Goal: Information Seeking & Learning: Learn about a topic

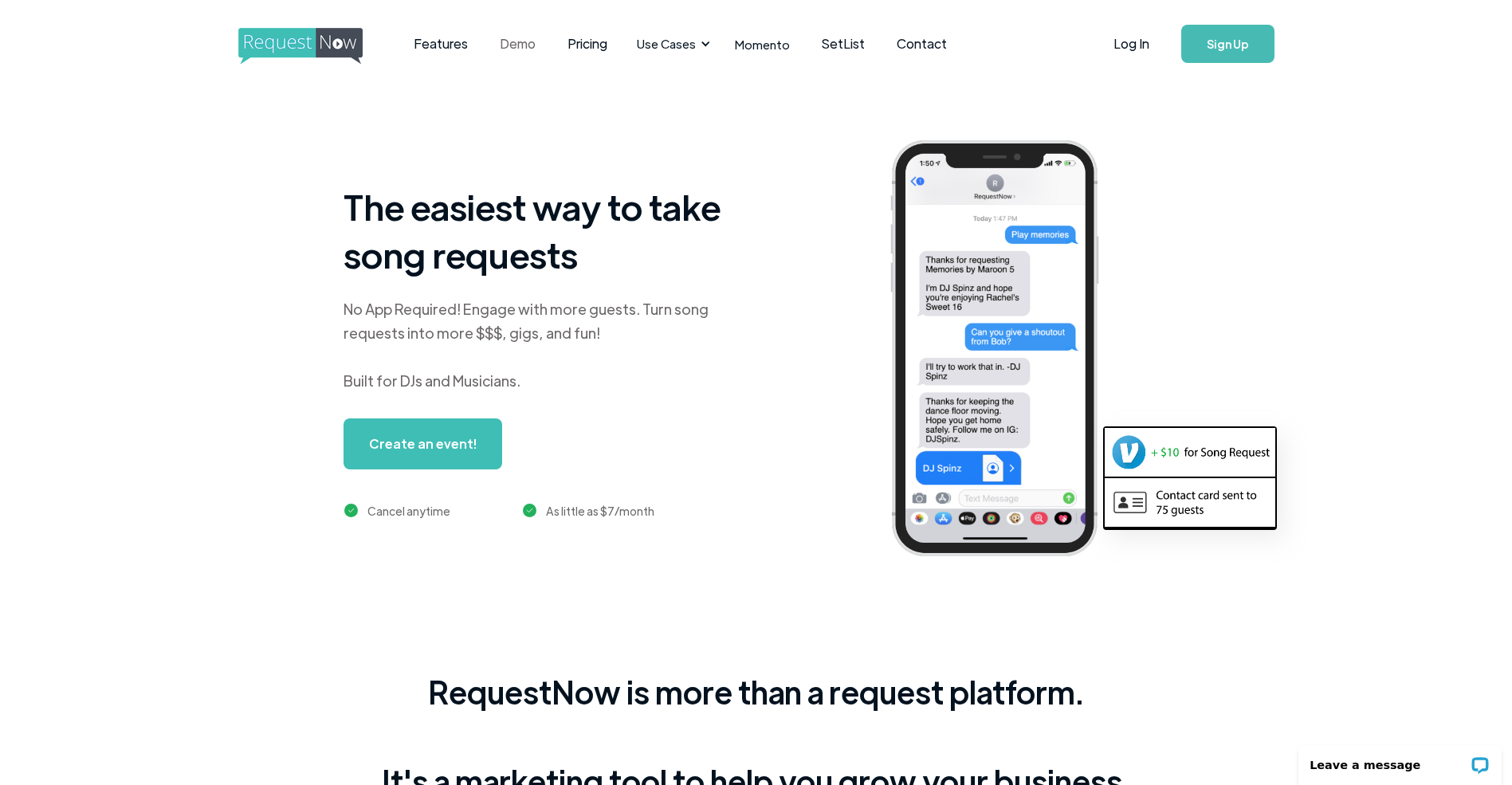
click at [509, 45] on link "Demo" at bounding box center [518, 43] width 68 height 49
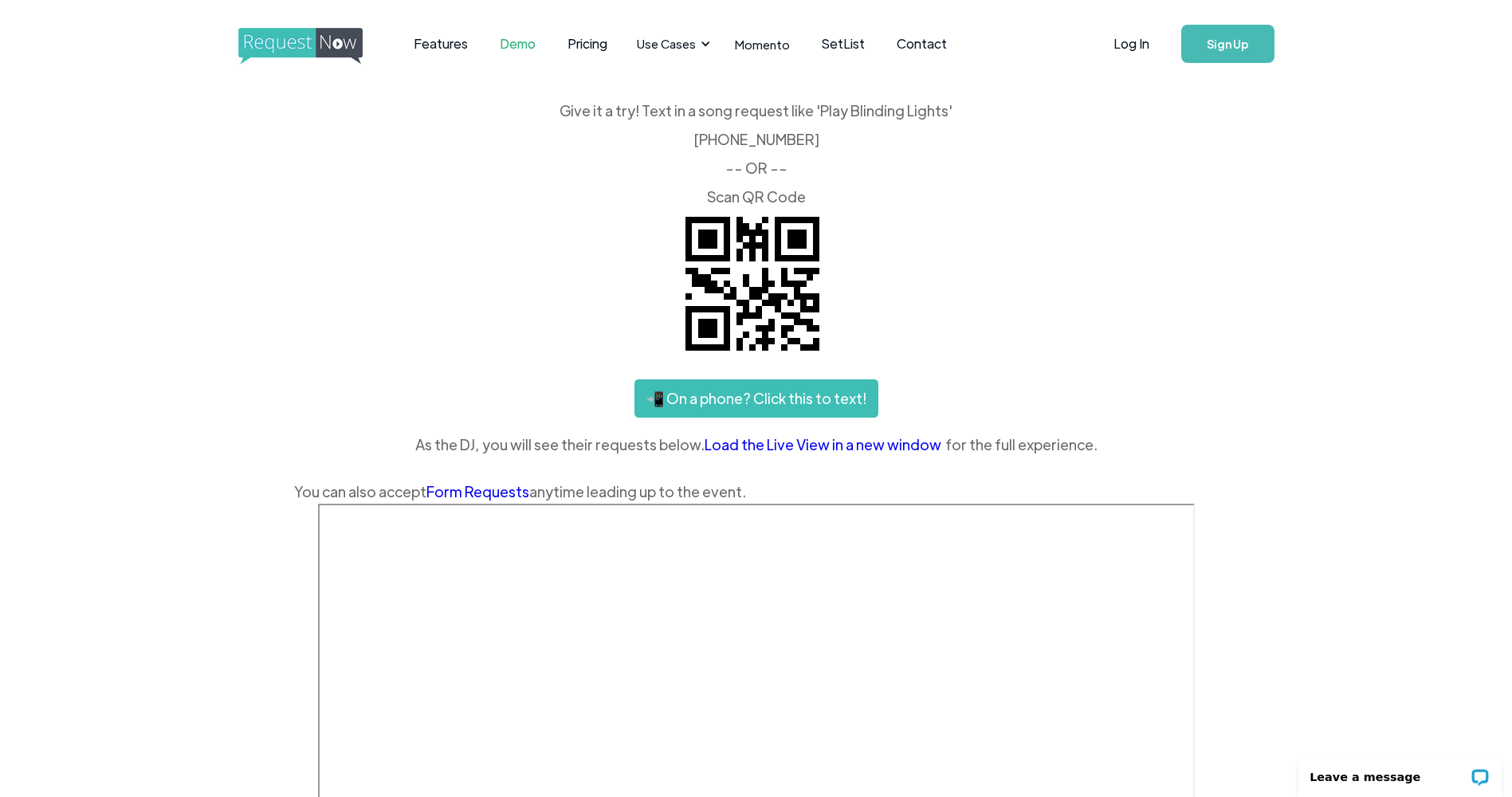
click at [871, 446] on link "Load the Live View in a new window" at bounding box center [824, 445] width 241 height 24
click at [592, 45] on link "Pricing" at bounding box center [587, 43] width 72 height 49
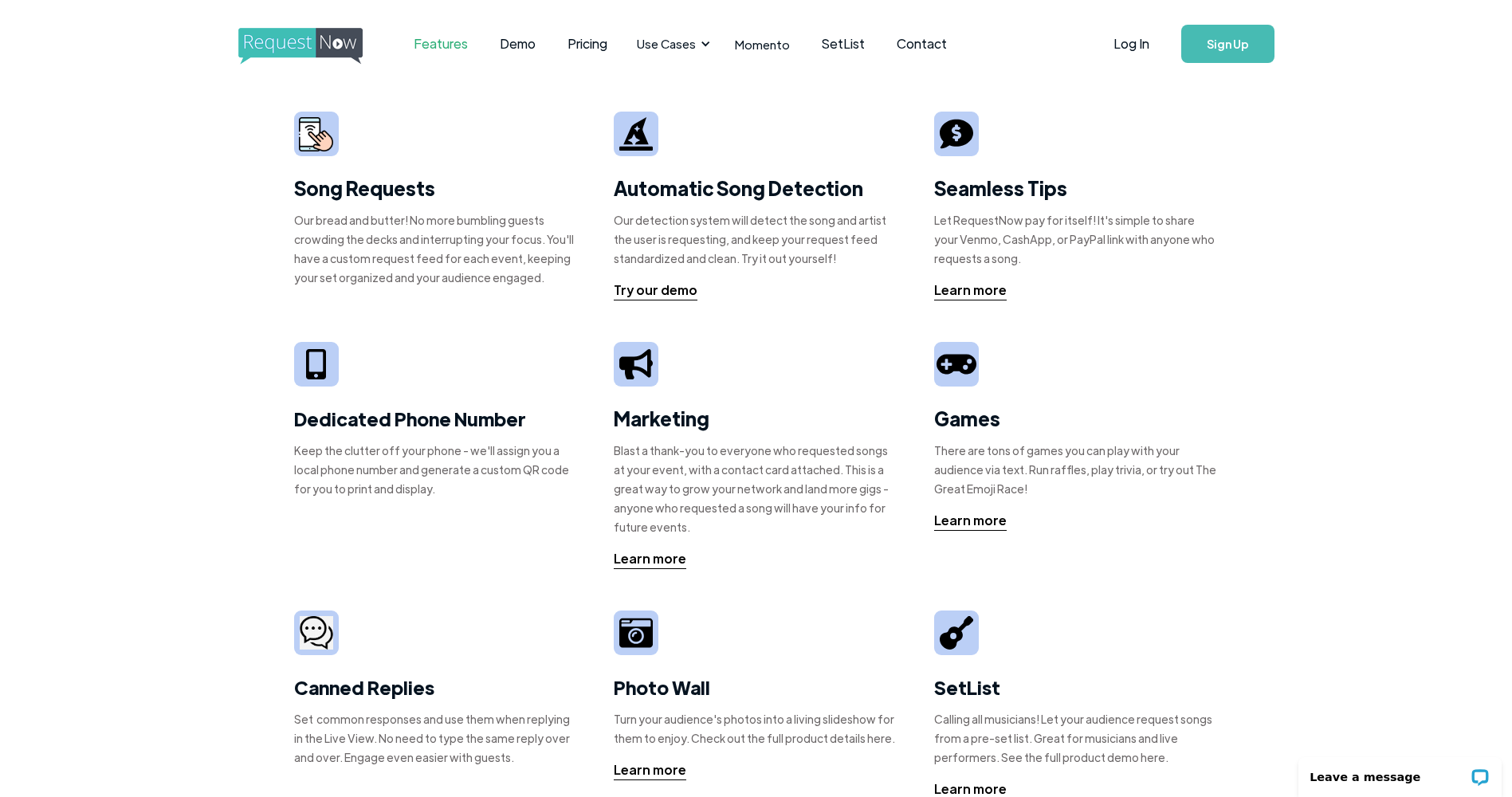
click at [331, 192] on strong "Song Requests" at bounding box center [365, 188] width 141 height 25
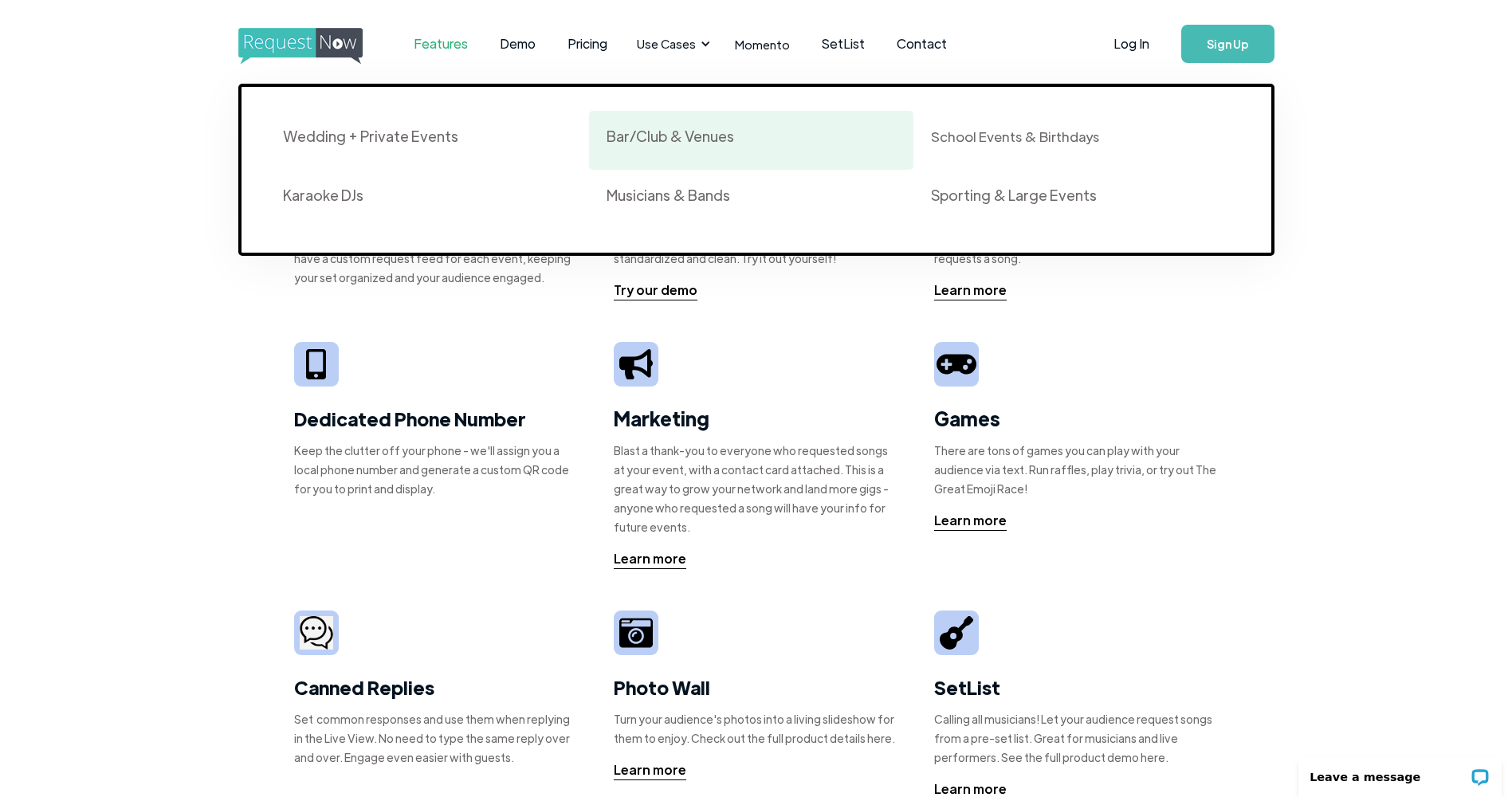
click at [678, 133] on div "Bar/Club & Venues" at bounding box center [670, 136] width 128 height 19
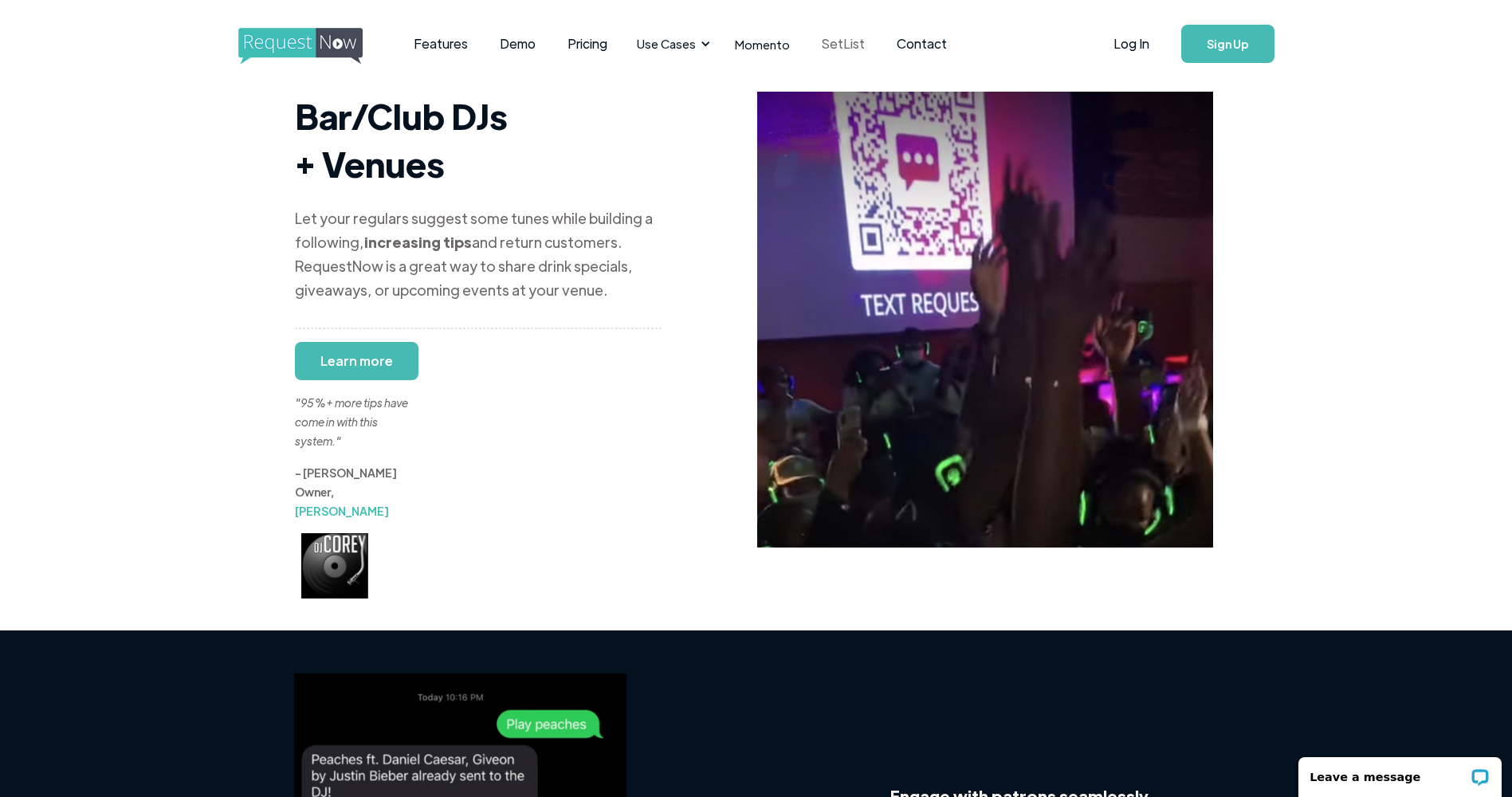
click at [838, 40] on link "SetList" at bounding box center [843, 43] width 75 height 49
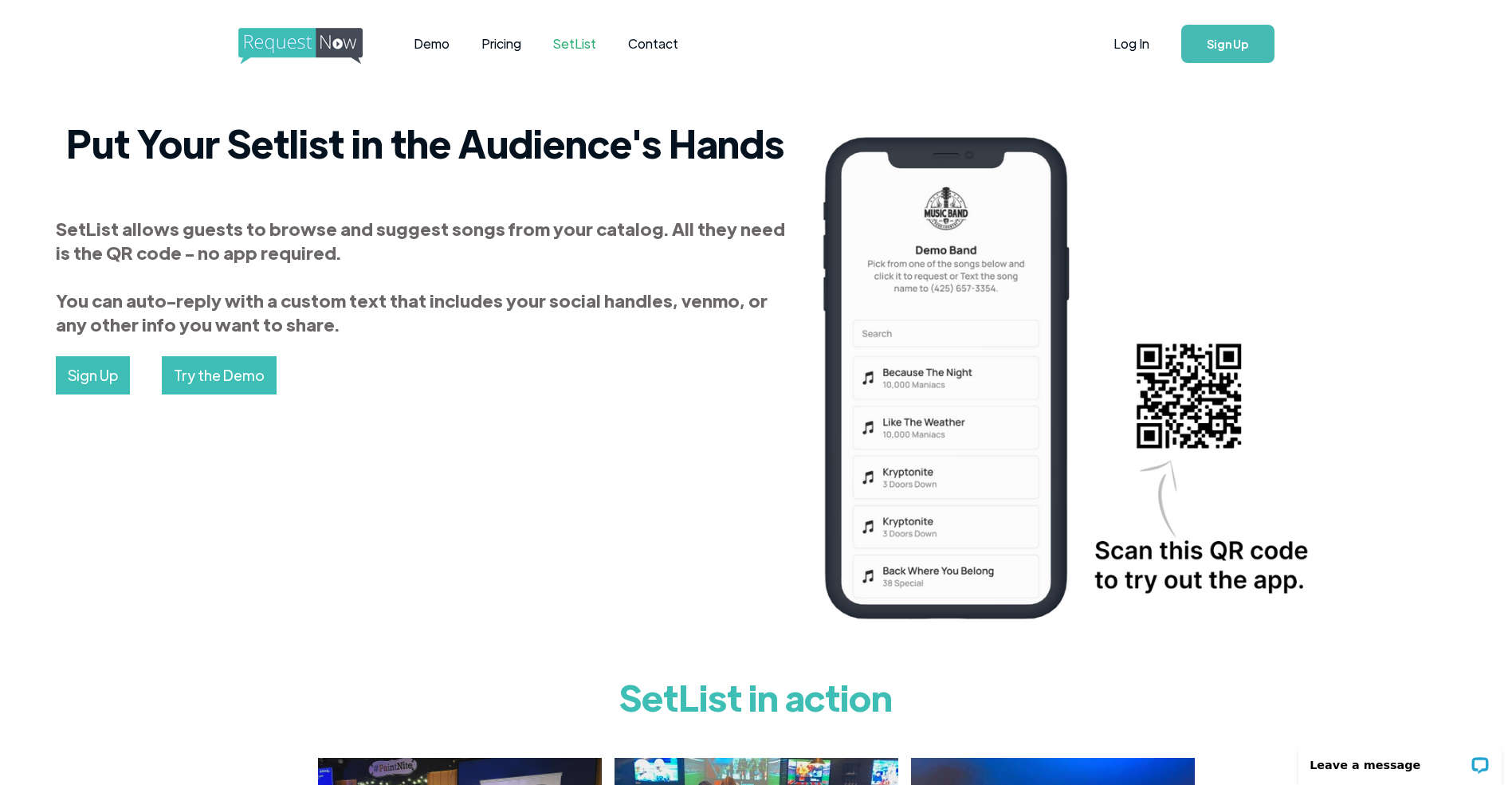
click at [211, 373] on link "Try the Demo" at bounding box center [219, 375] width 115 height 38
